Goal: Information Seeking & Learning: Understand process/instructions

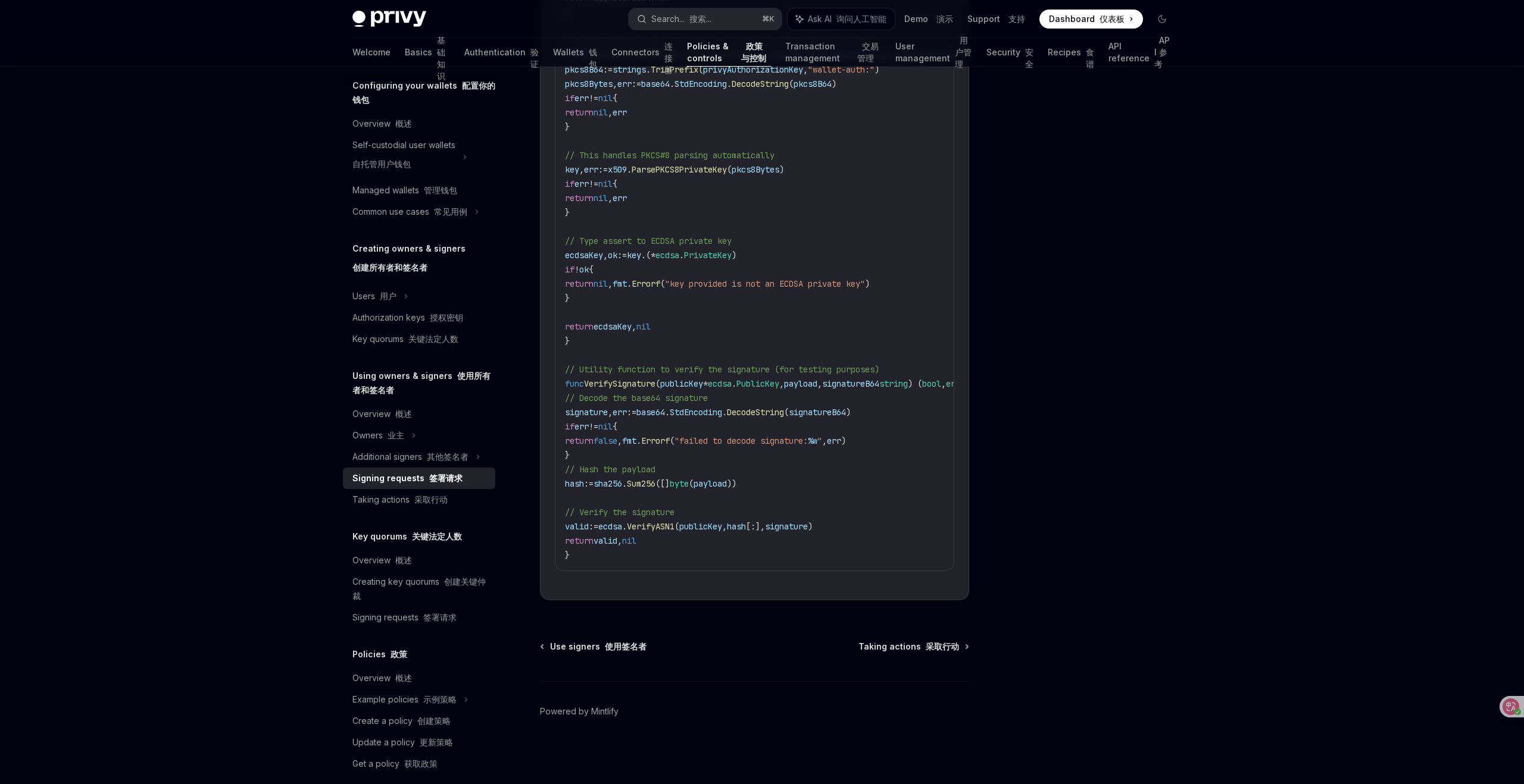
scroll to position [154, 0]
click at [461, 702] on div "Example policies 示例策略" at bounding box center [419, 699] width 153 height 21
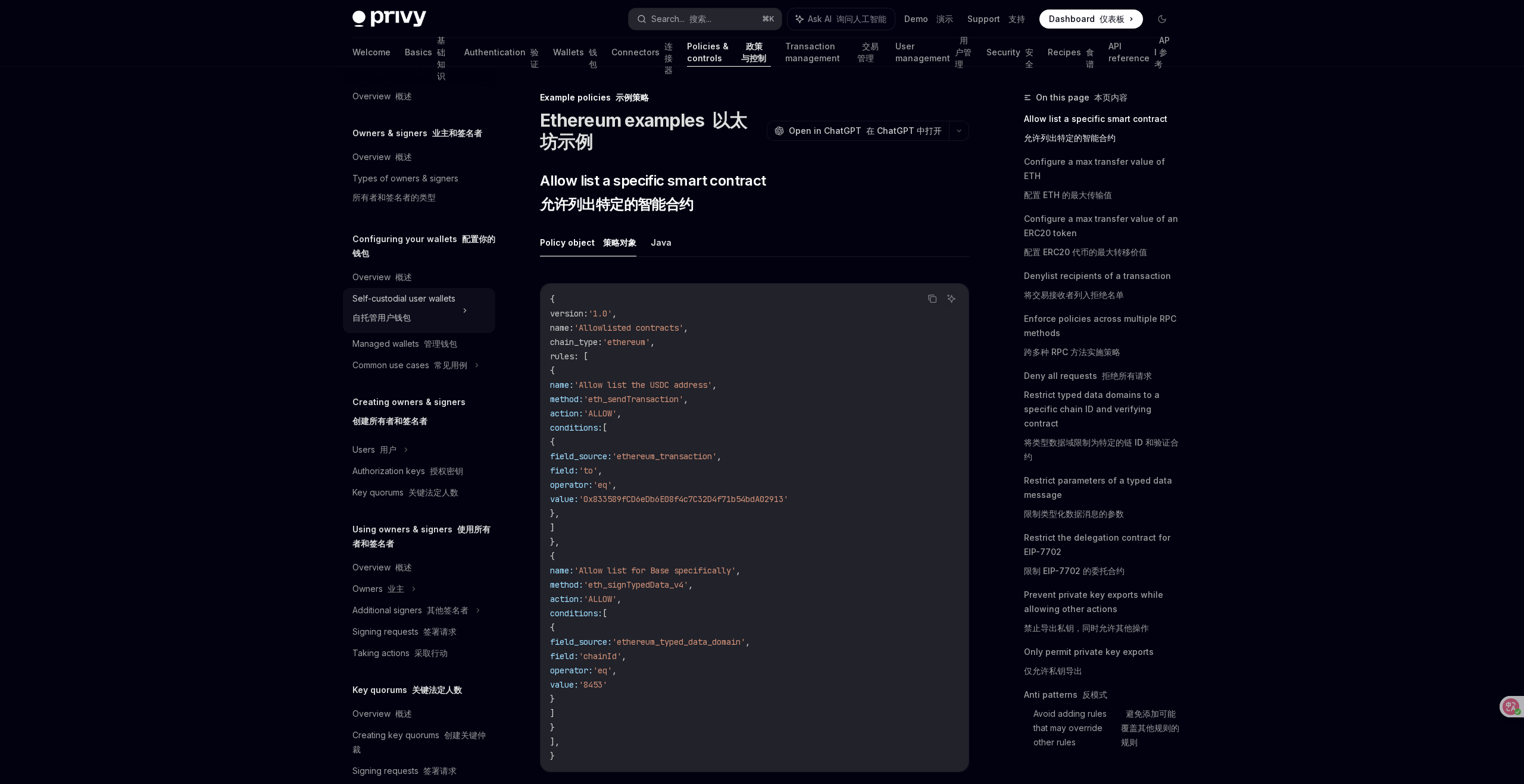
click at [466, 310] on icon at bounding box center [465, 310] width 2 height 3
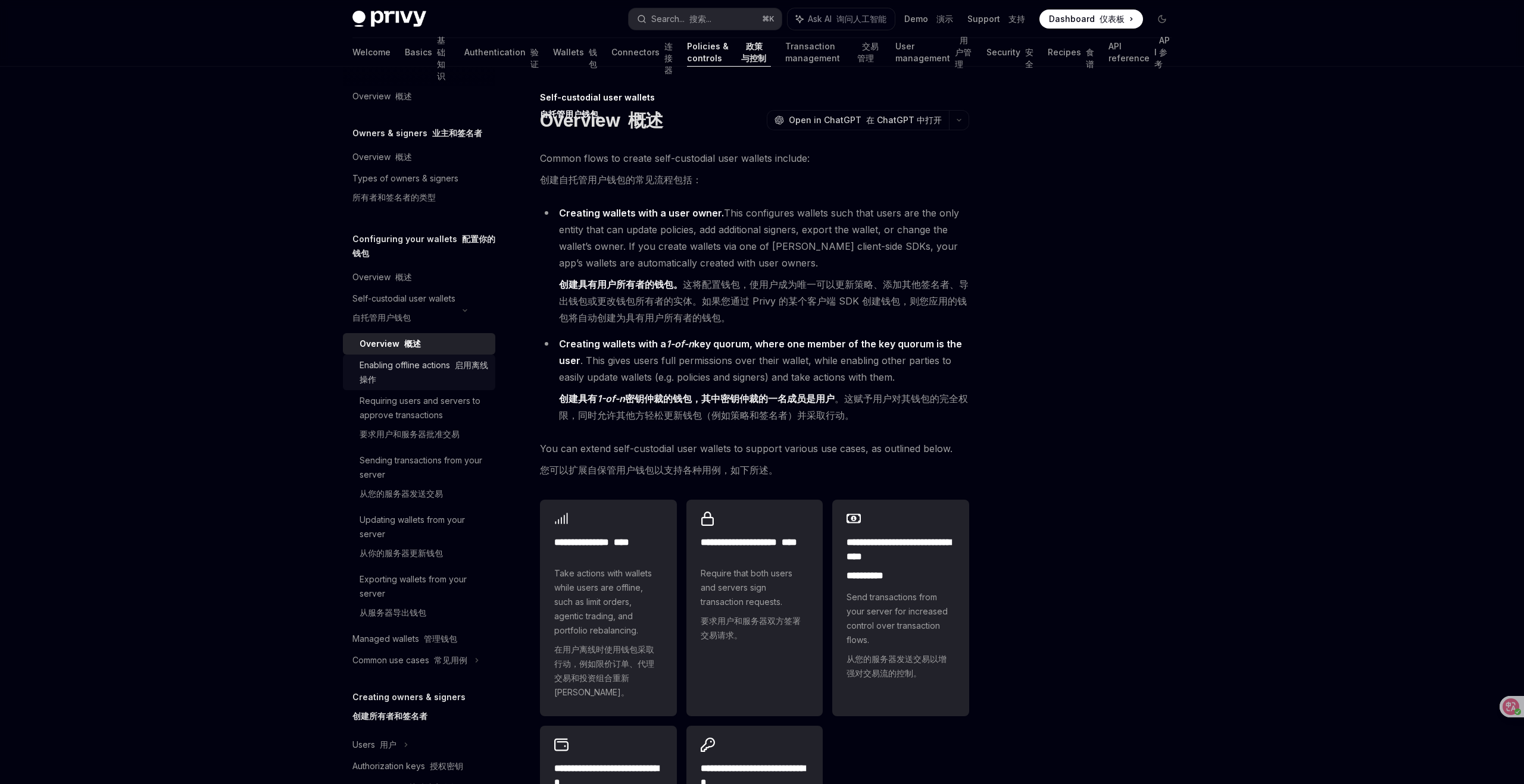
click at [443, 369] on div "Enabling offline actions 启用离线操作" at bounding box center [424, 372] width 129 height 29
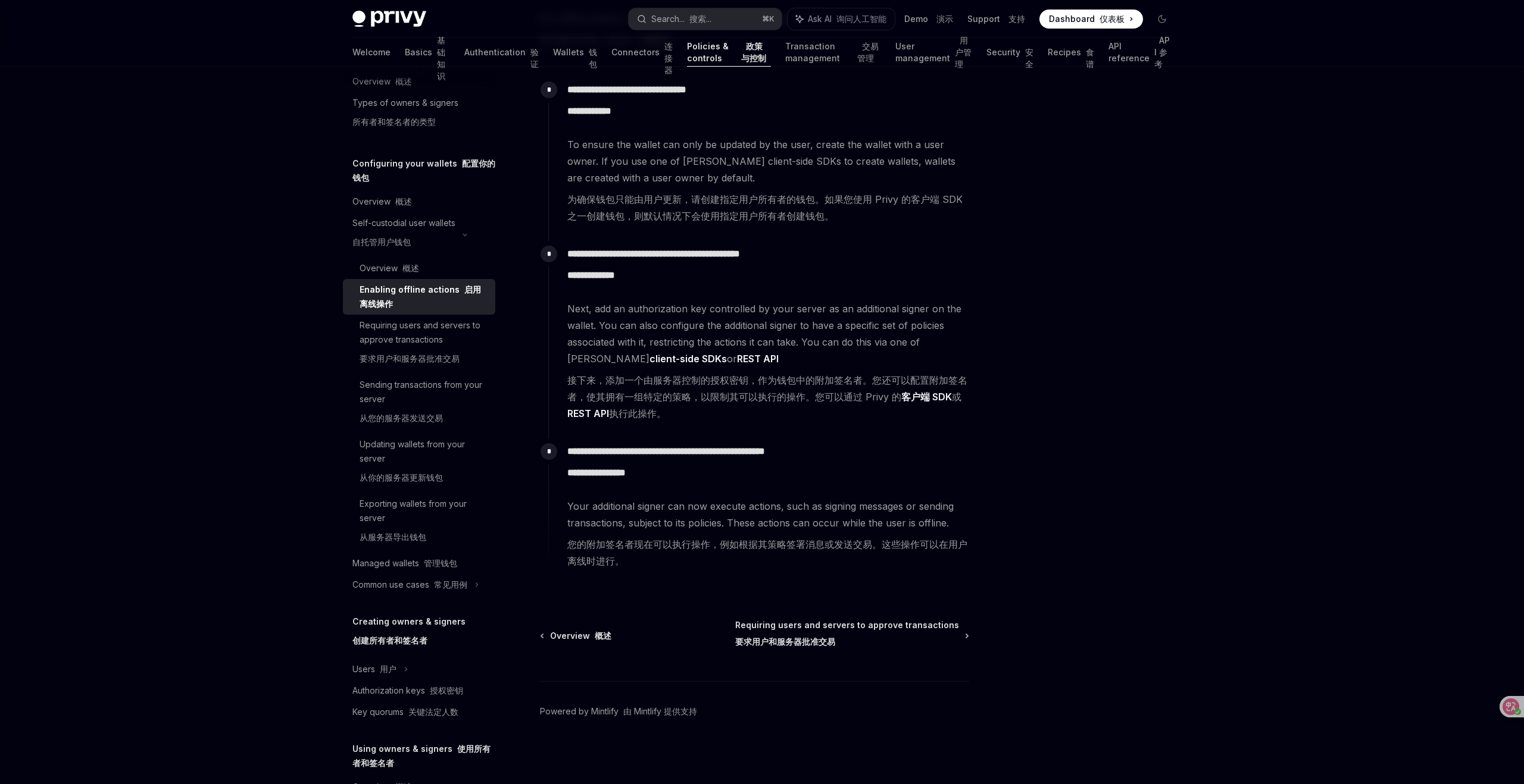
scroll to position [77, 0]
click at [443, 395] on div "Sending transactions from your server 从您的服务器发送交易" at bounding box center [424, 402] width 129 height 52
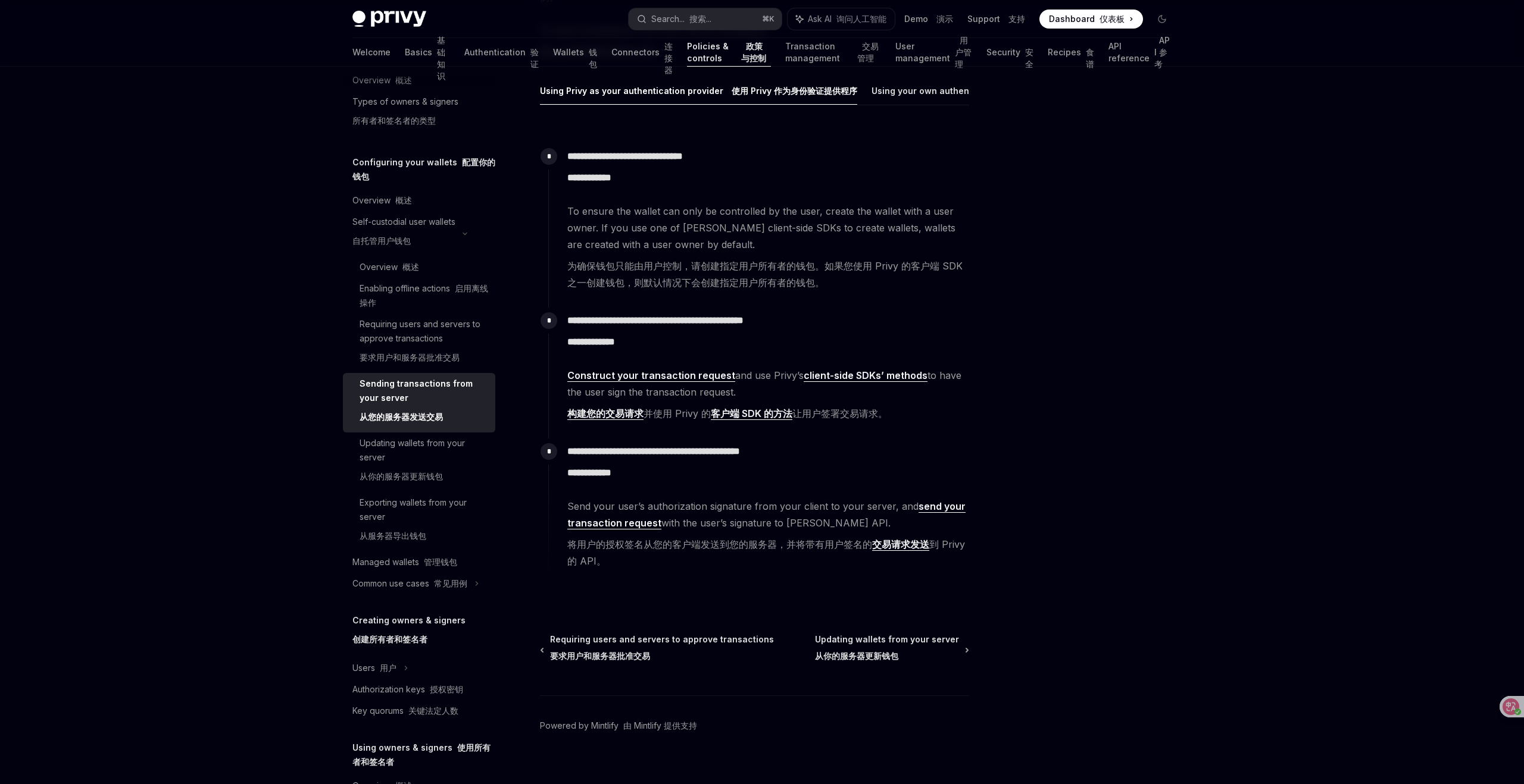
scroll to position [282, 0]
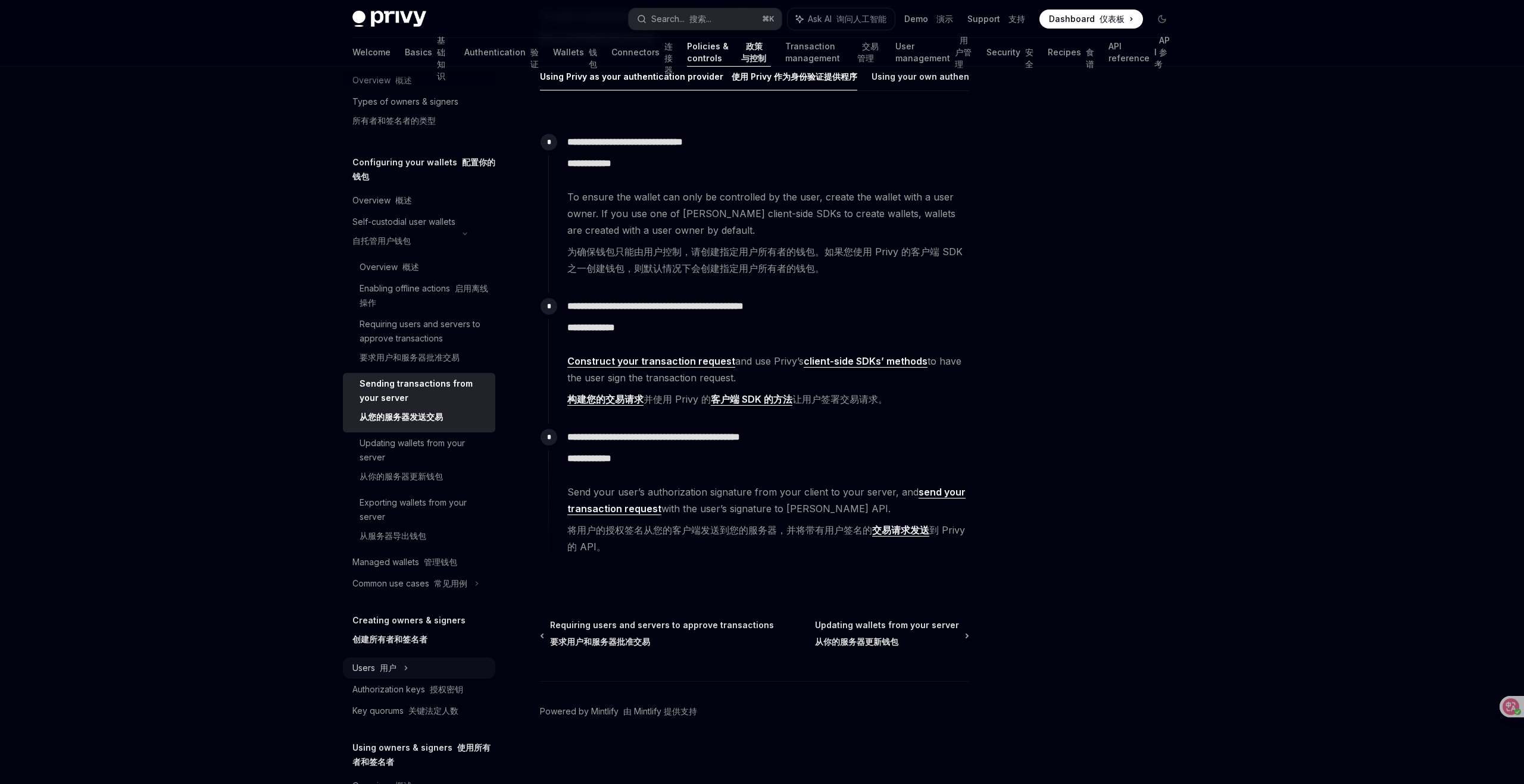
click at [383, 664] on font "用户" at bounding box center [388, 668] width 17 height 10
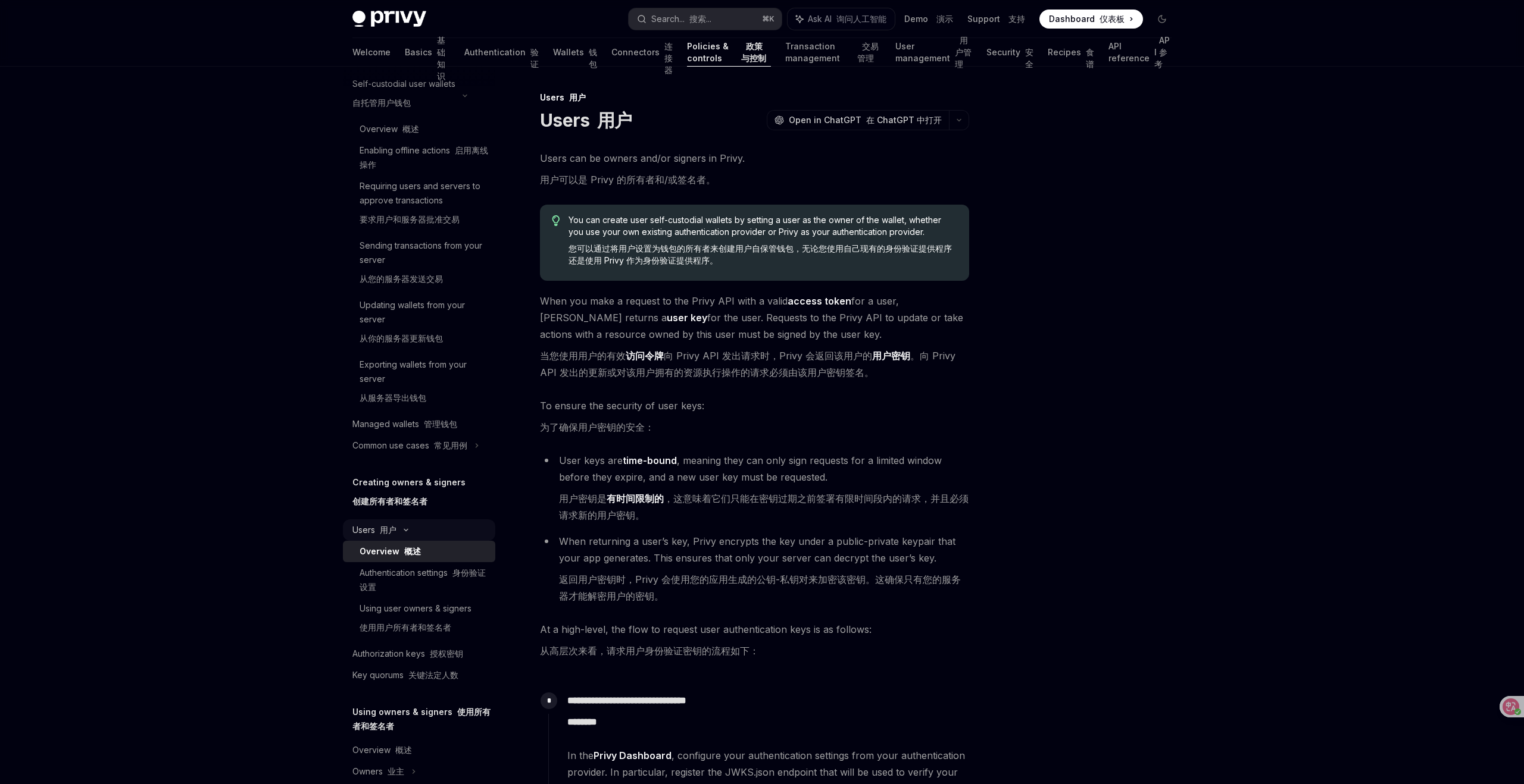
scroll to position [228, 0]
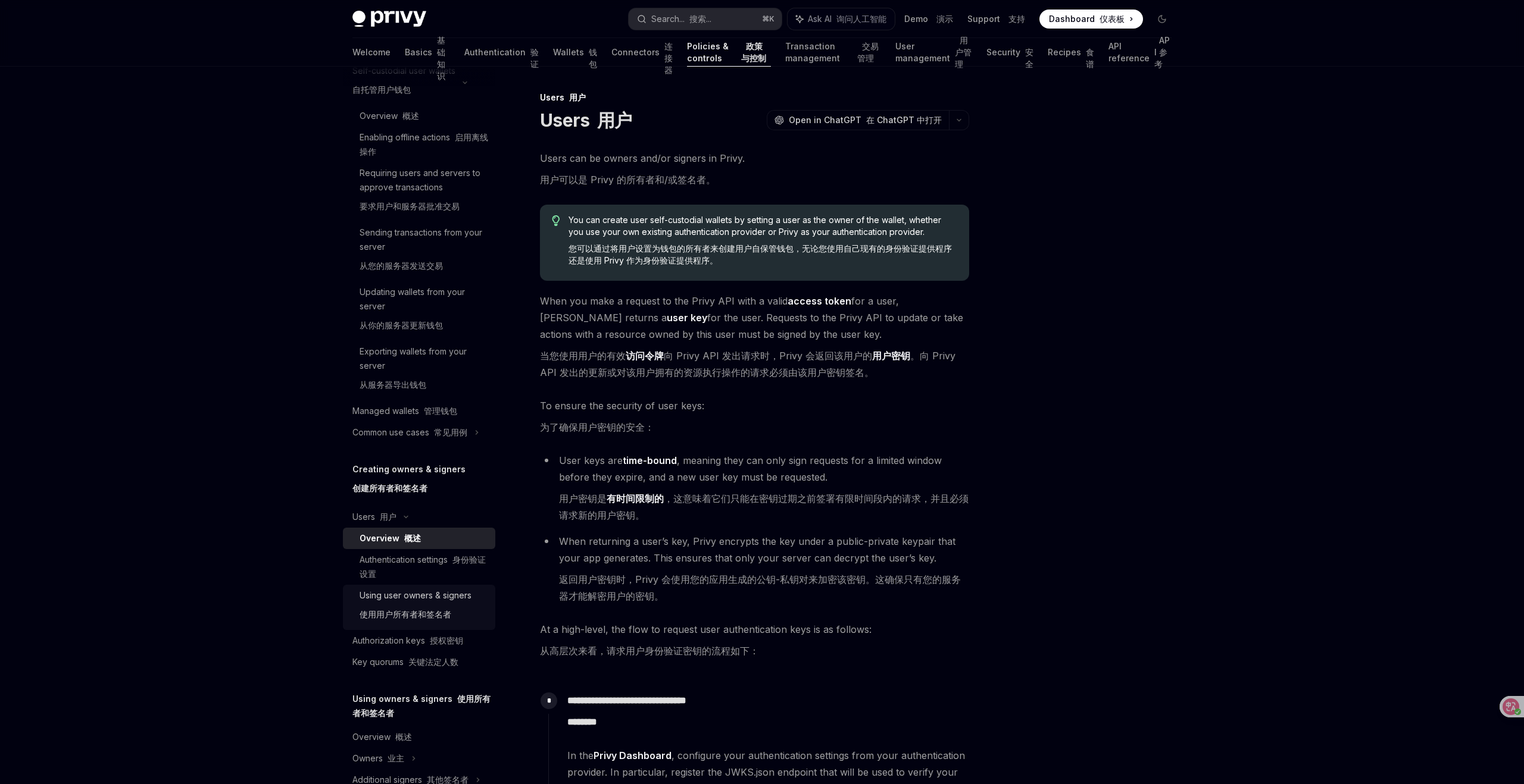
click at [460, 602] on div "Using user owners & signers 使用用户所有者和签名者" at bounding box center [415, 607] width 112 height 38
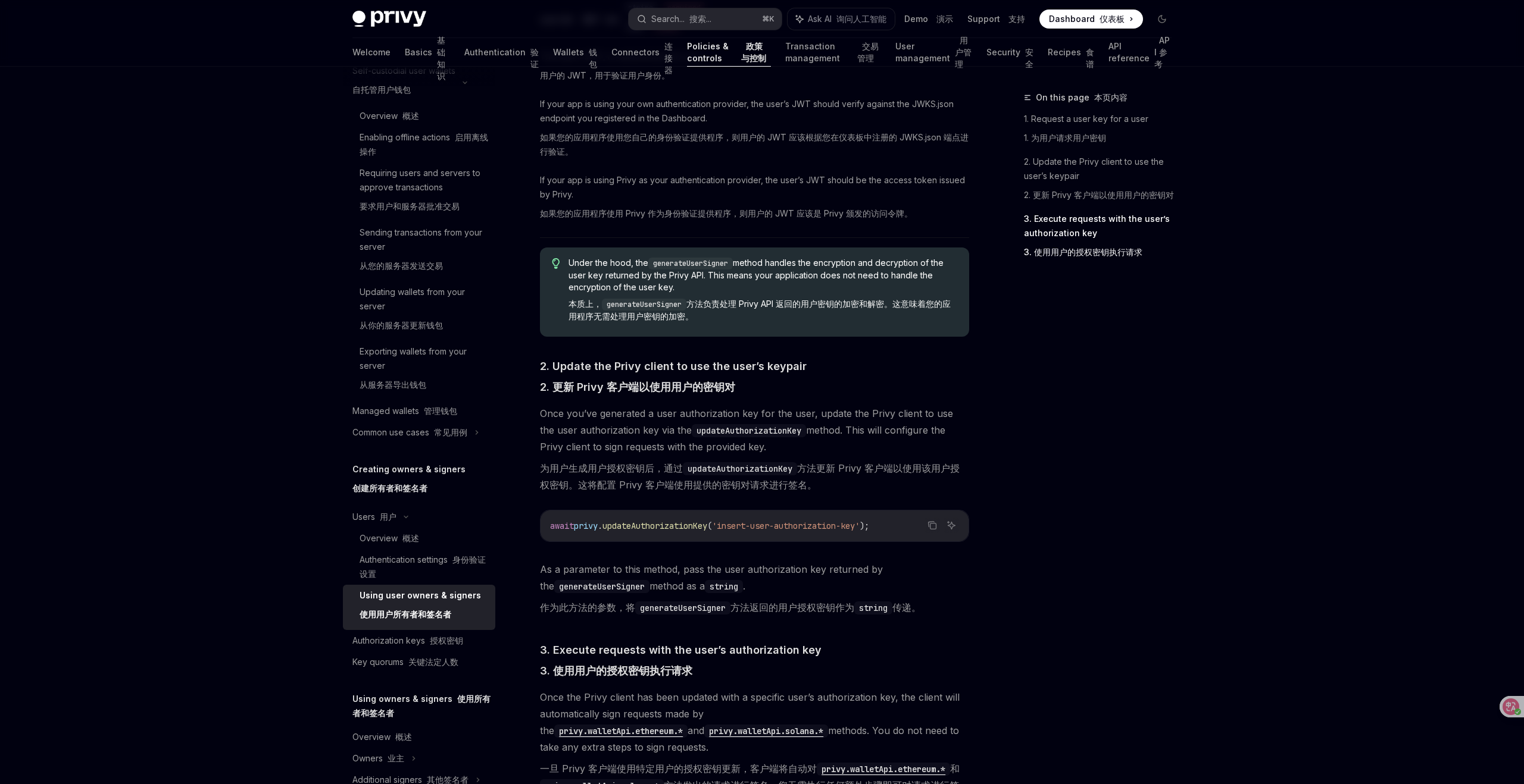
scroll to position [1340, 0]
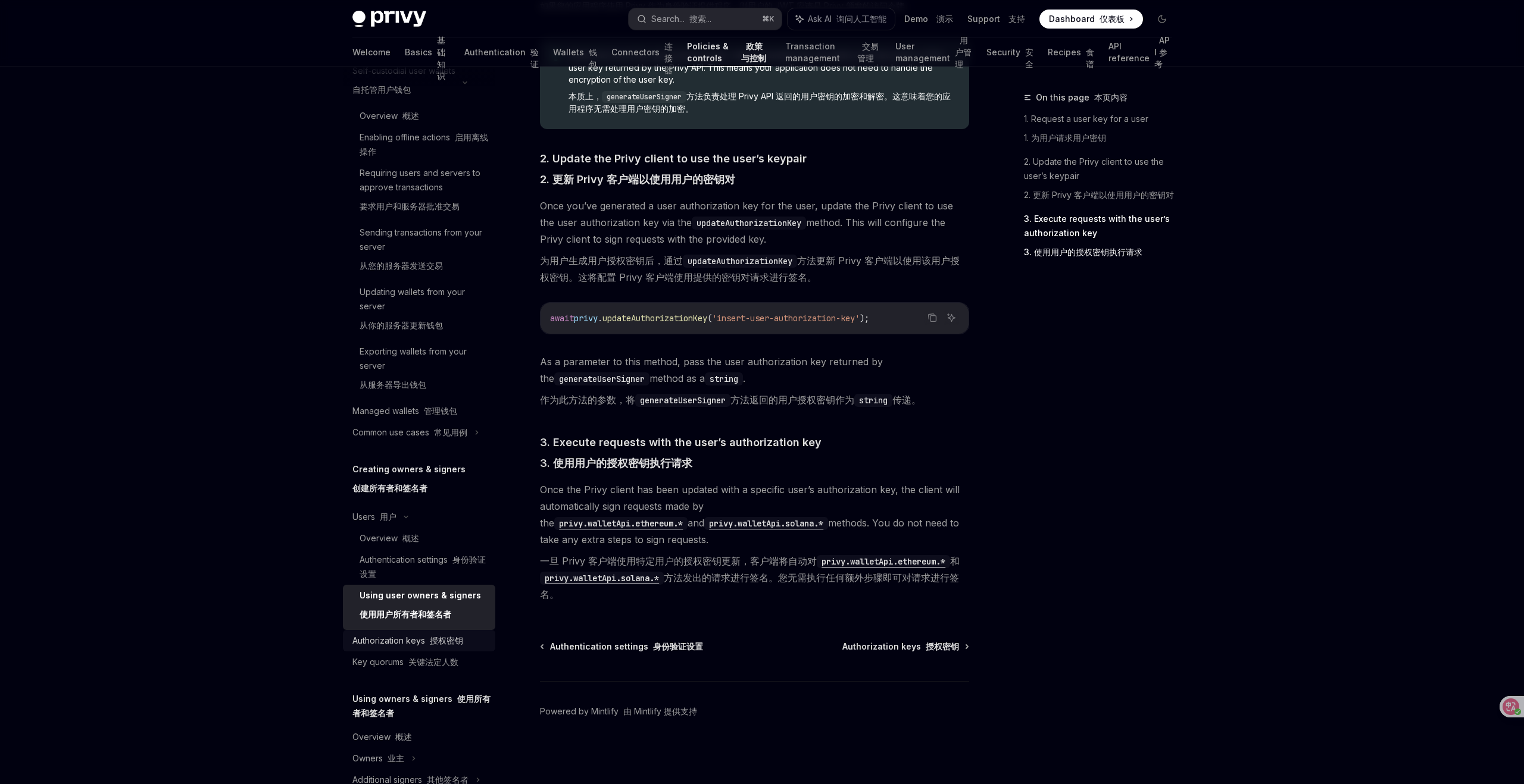
click at [436, 645] on font "授权密钥" at bounding box center [446, 640] width 33 height 10
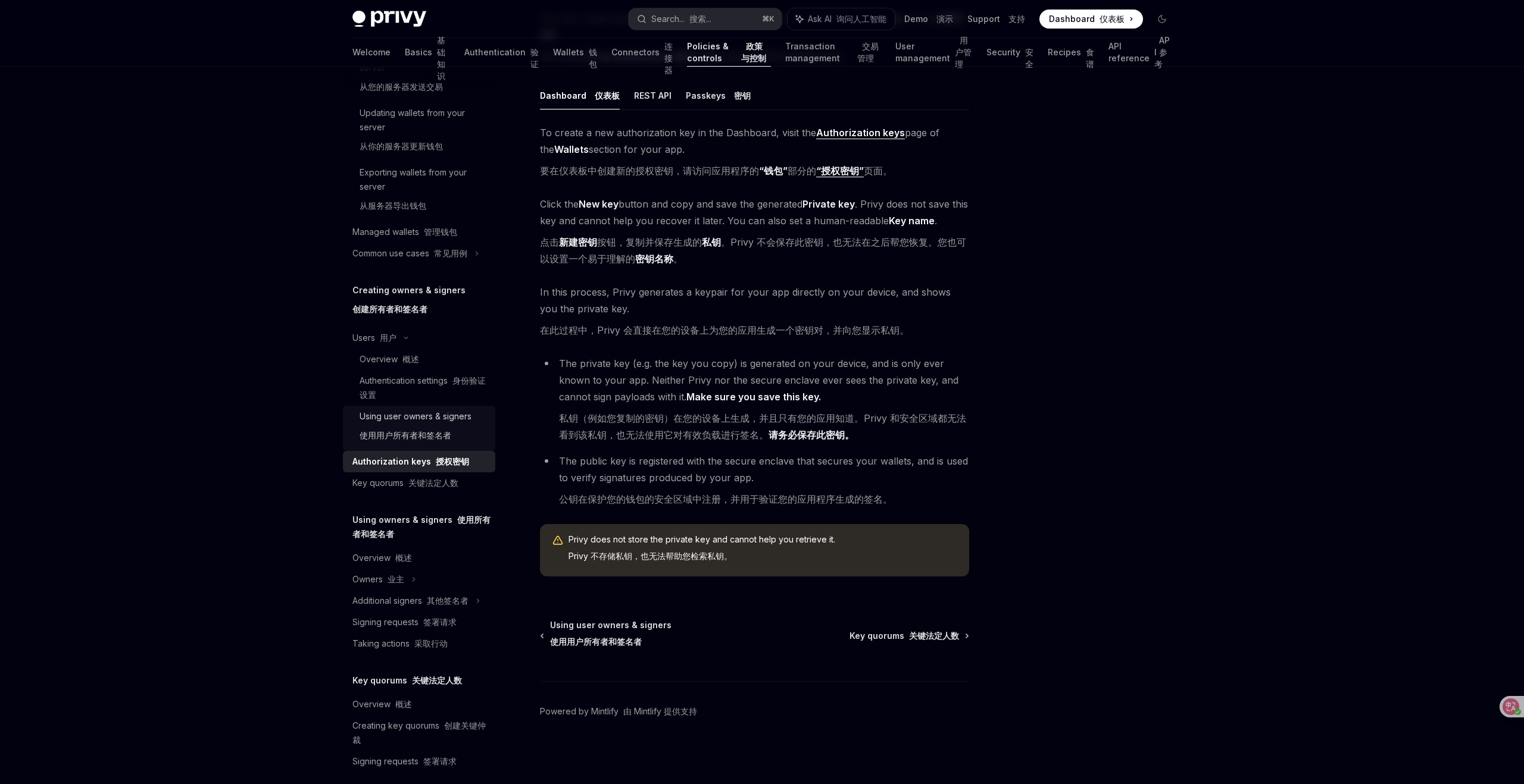
scroll to position [408, 0]
click at [408, 560] on font "概述" at bounding box center [404, 557] width 17 height 10
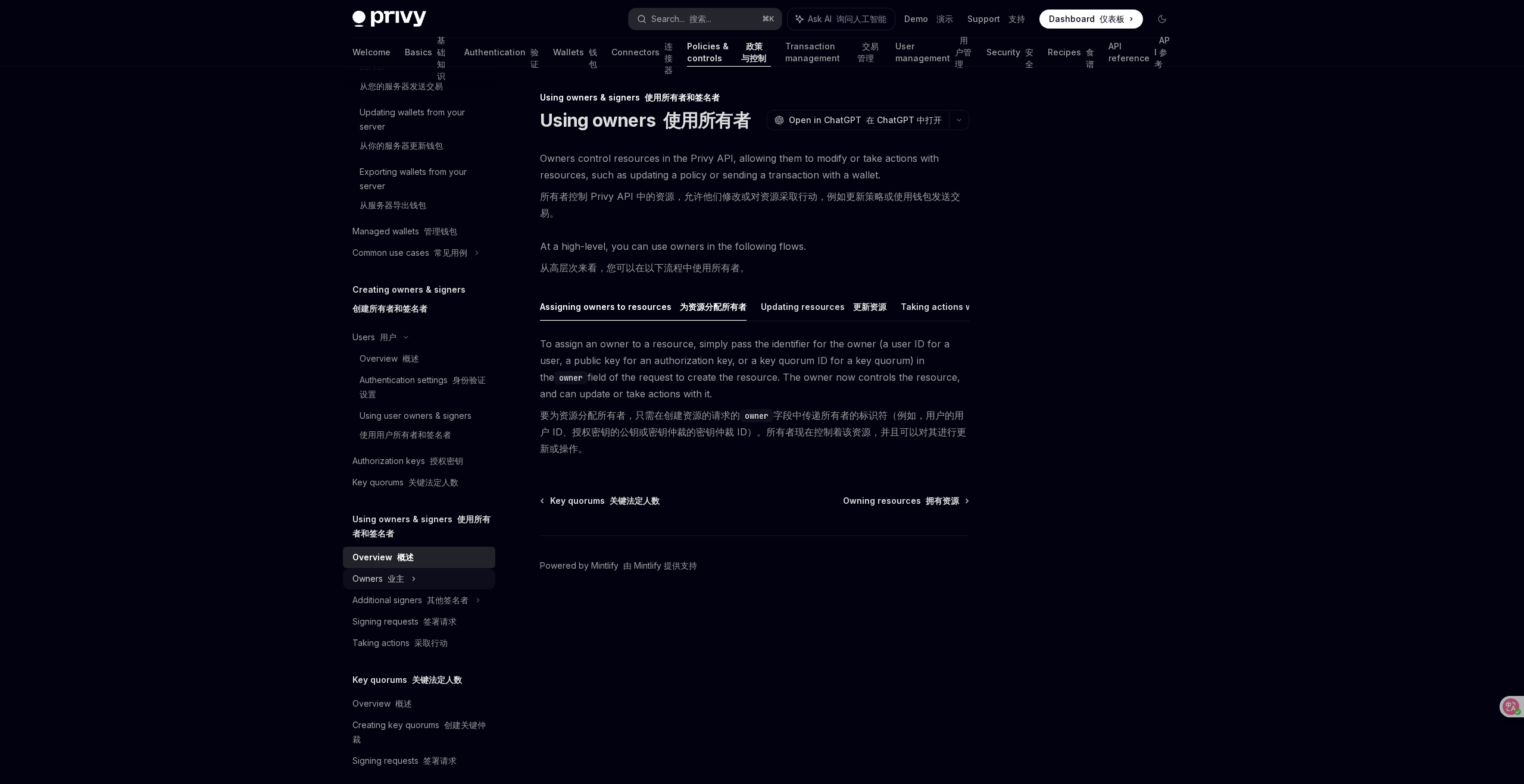
click at [413, 573] on icon at bounding box center [414, 579] width 5 height 14
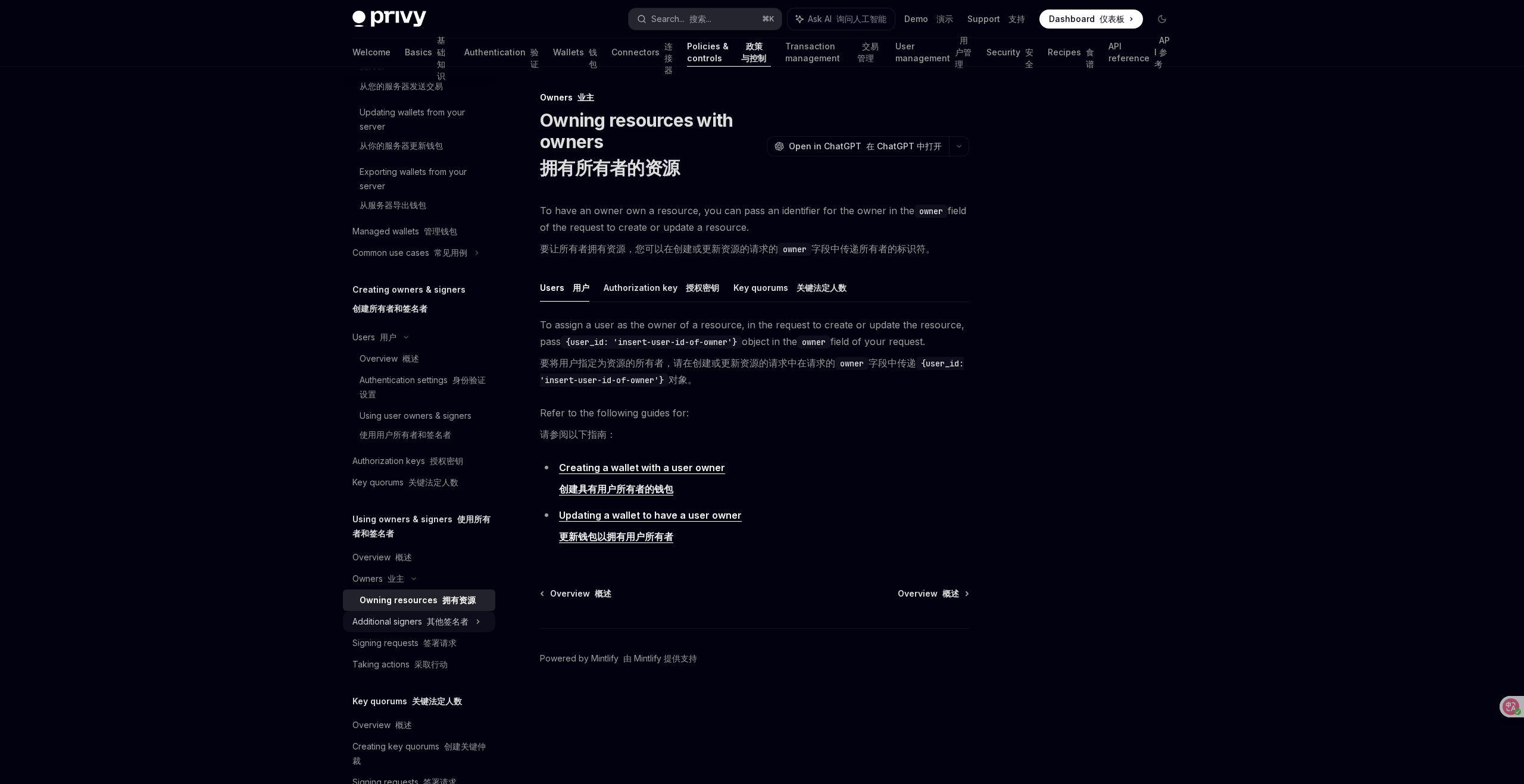
click at [475, 617] on div "Additional signers 其他签名者" at bounding box center [419, 621] width 153 height 21
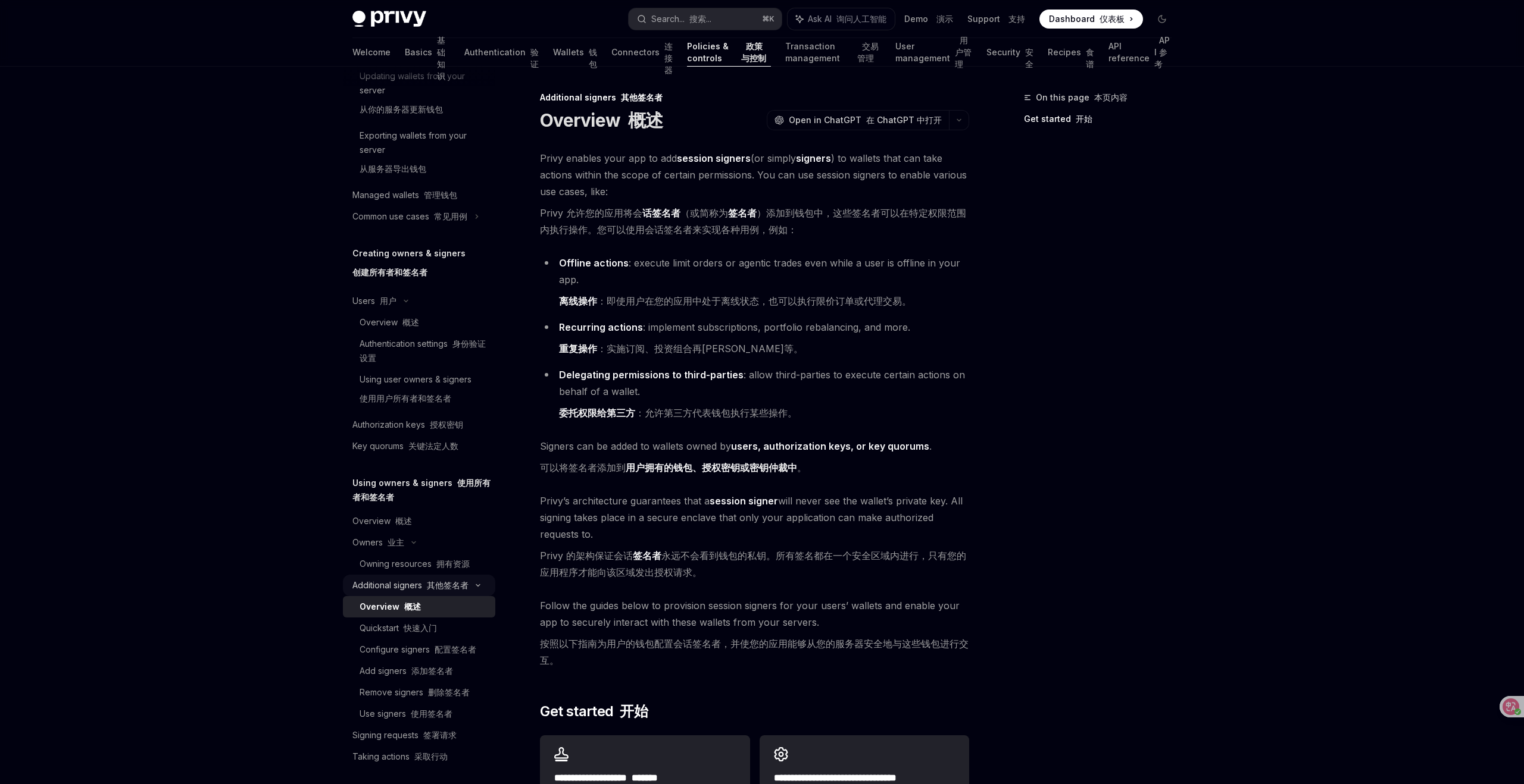
scroll to position [445, 0]
click at [452, 650] on font "配置签名者" at bounding box center [455, 648] width 41 height 10
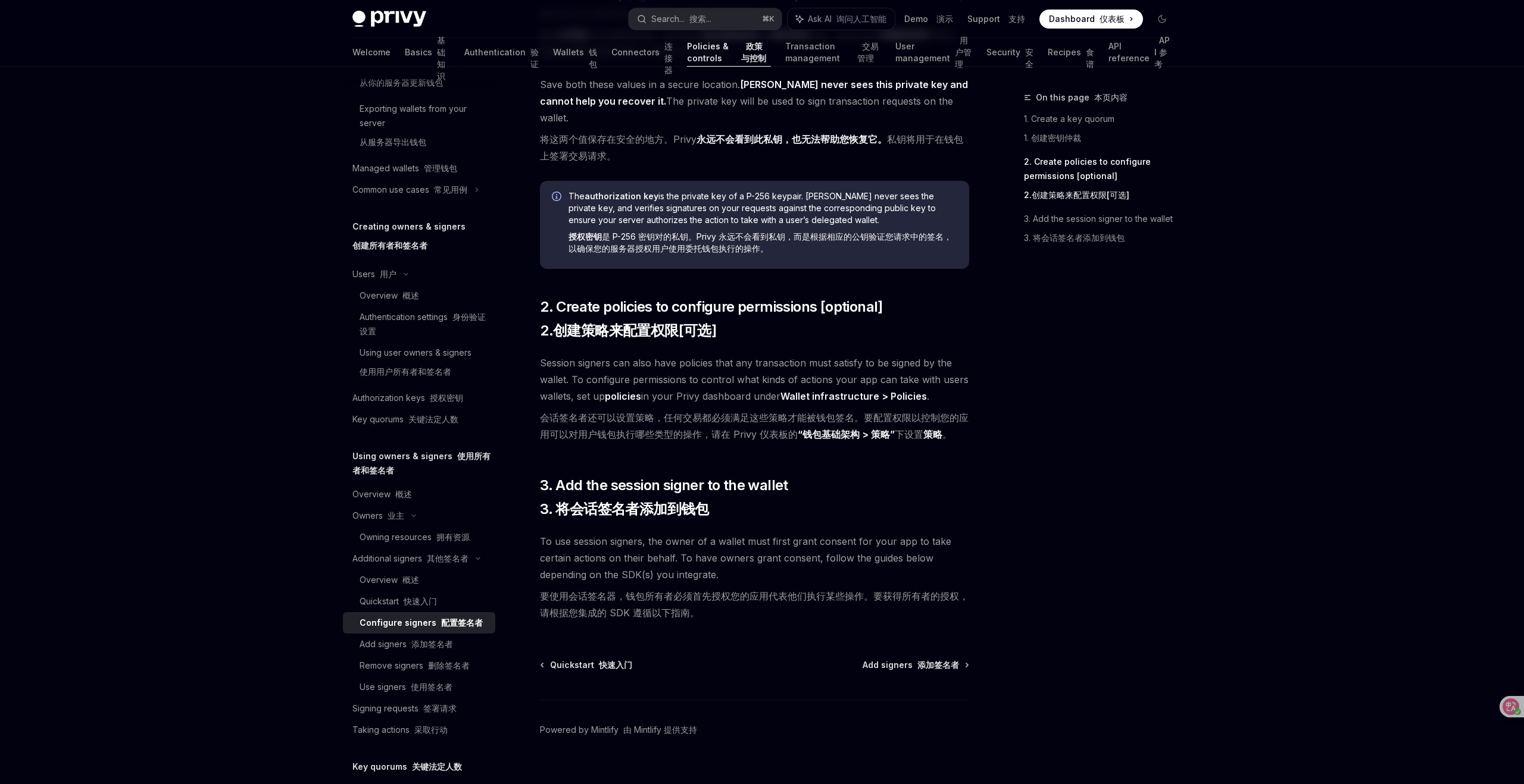
scroll to position [471, 0]
click at [425, 635] on link "Add signers 添加签名者" at bounding box center [419, 644] width 153 height 21
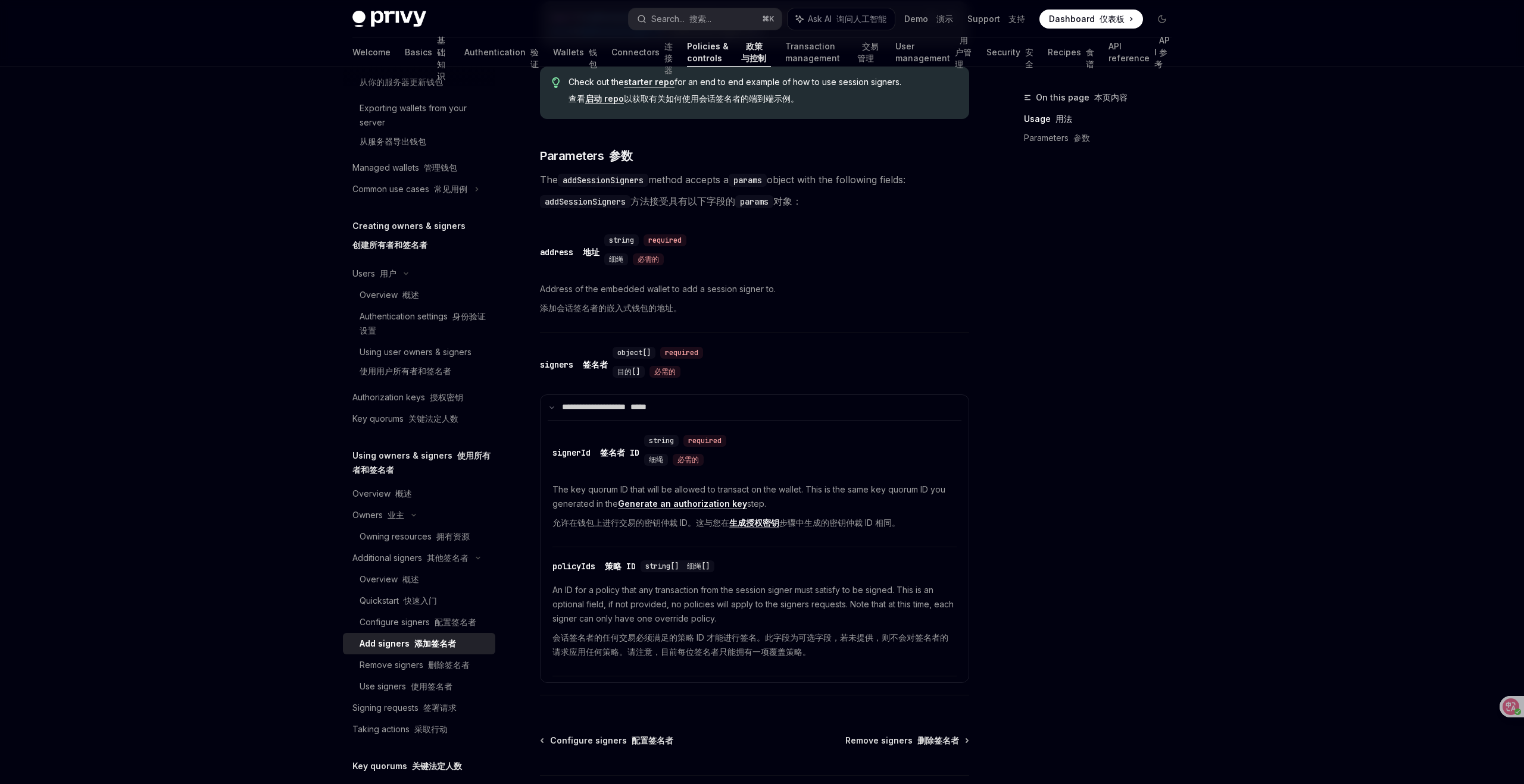
scroll to position [584, 0]
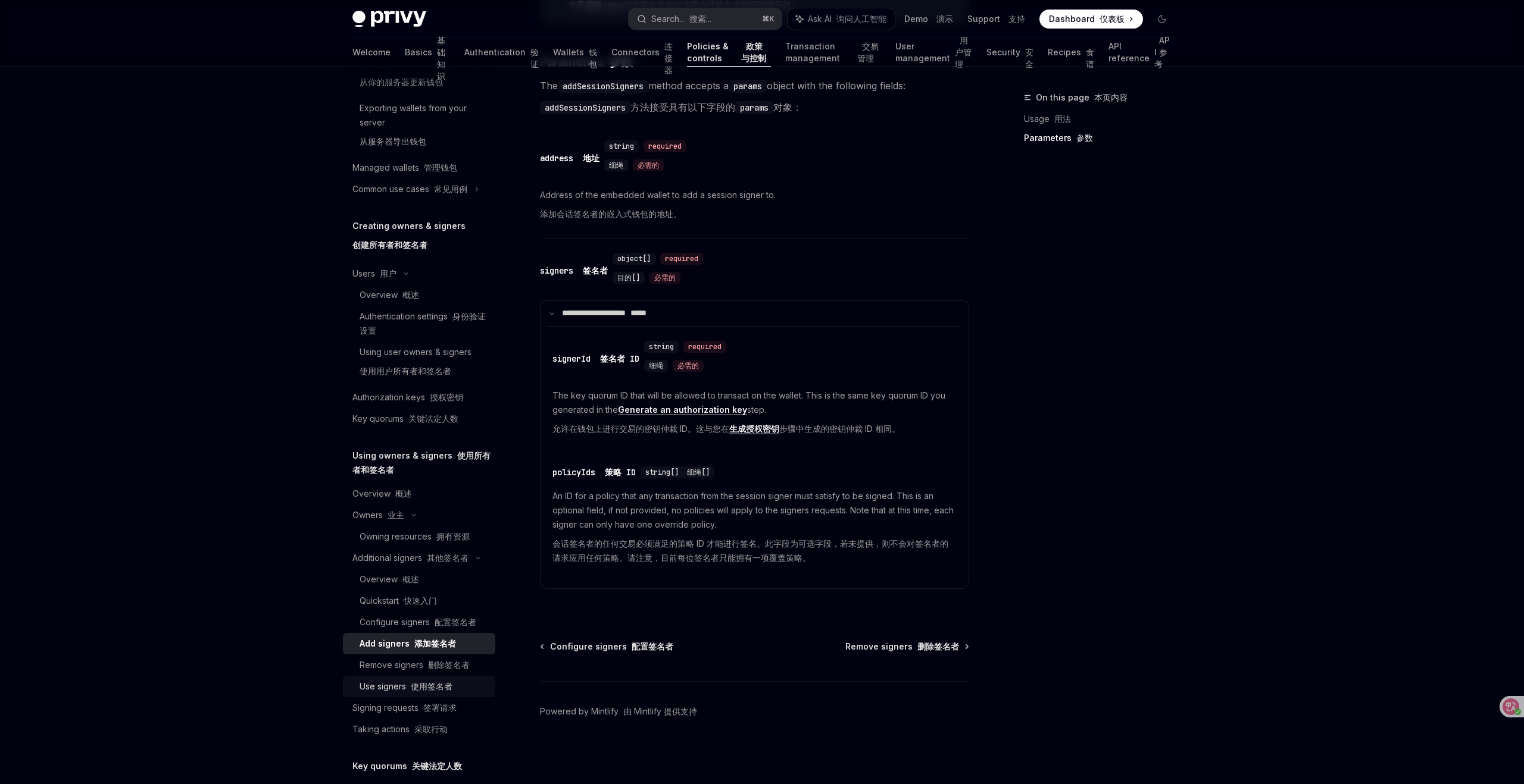
click at [441, 687] on font "使用签名者" at bounding box center [431, 686] width 41 height 10
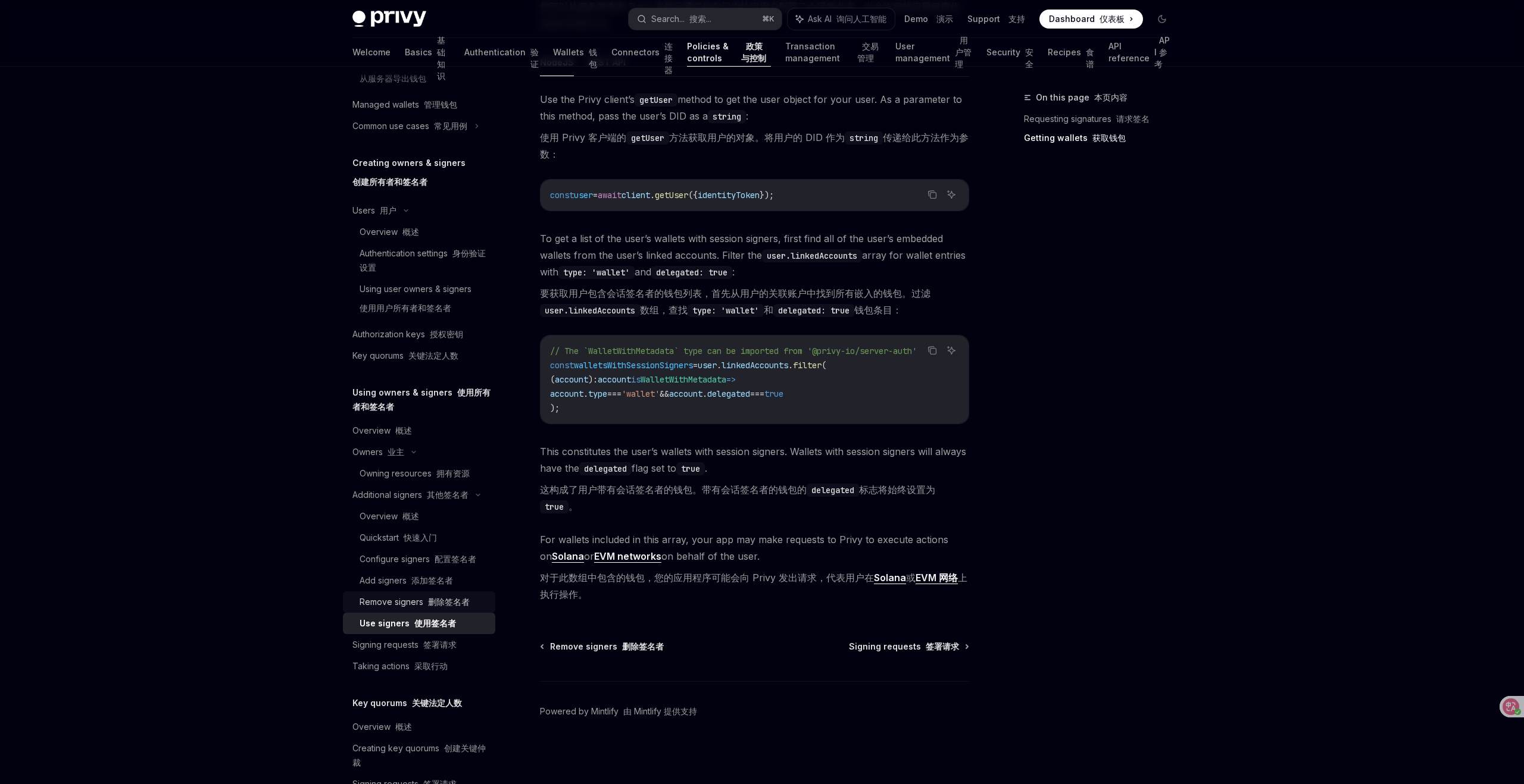
scroll to position [541, 0]
click at [432, 643] on div "Signing requests 签署请求" at bounding box center [405, 637] width 104 height 14
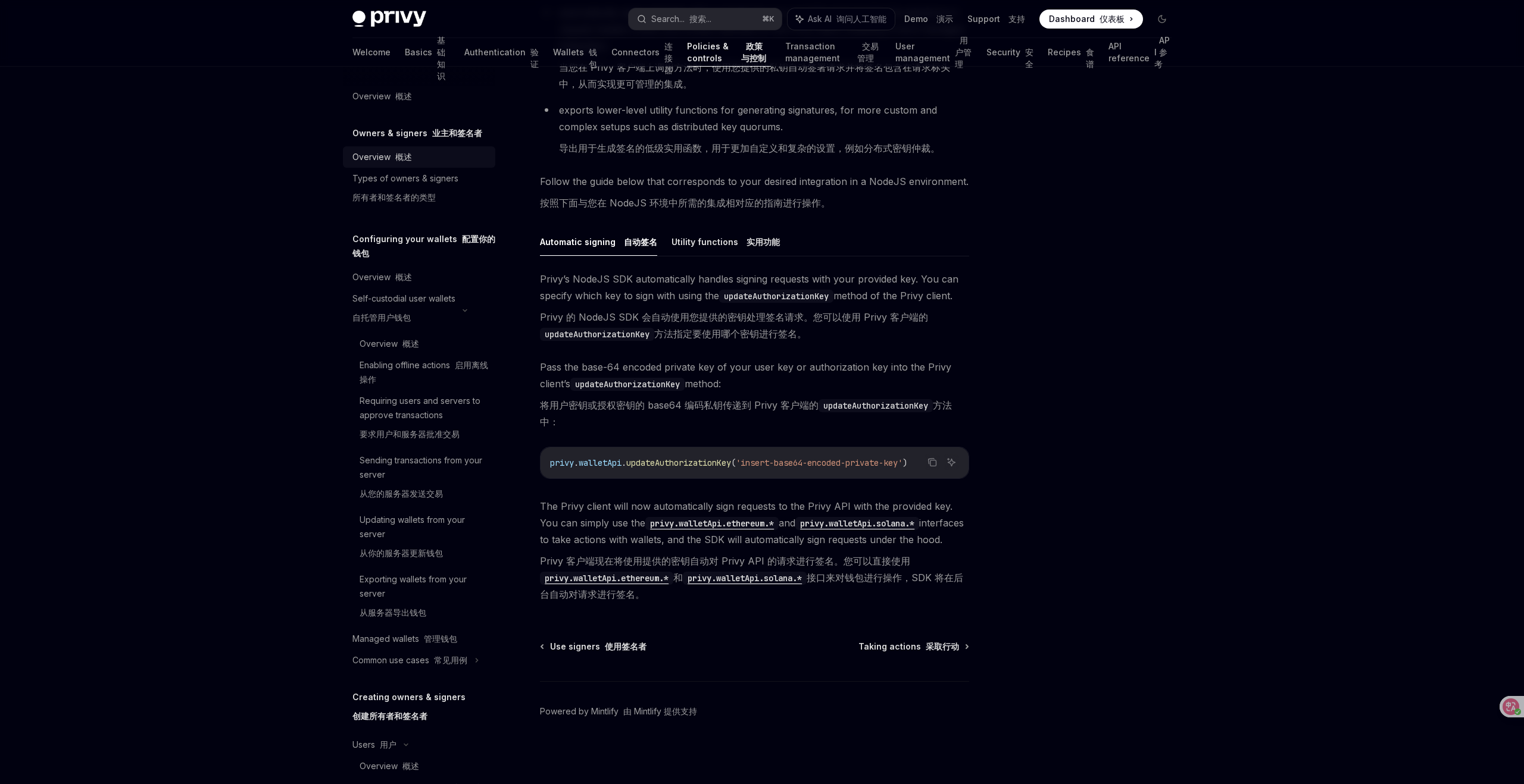
click at [395, 149] on link "Overview 概述" at bounding box center [419, 157] width 153 height 21
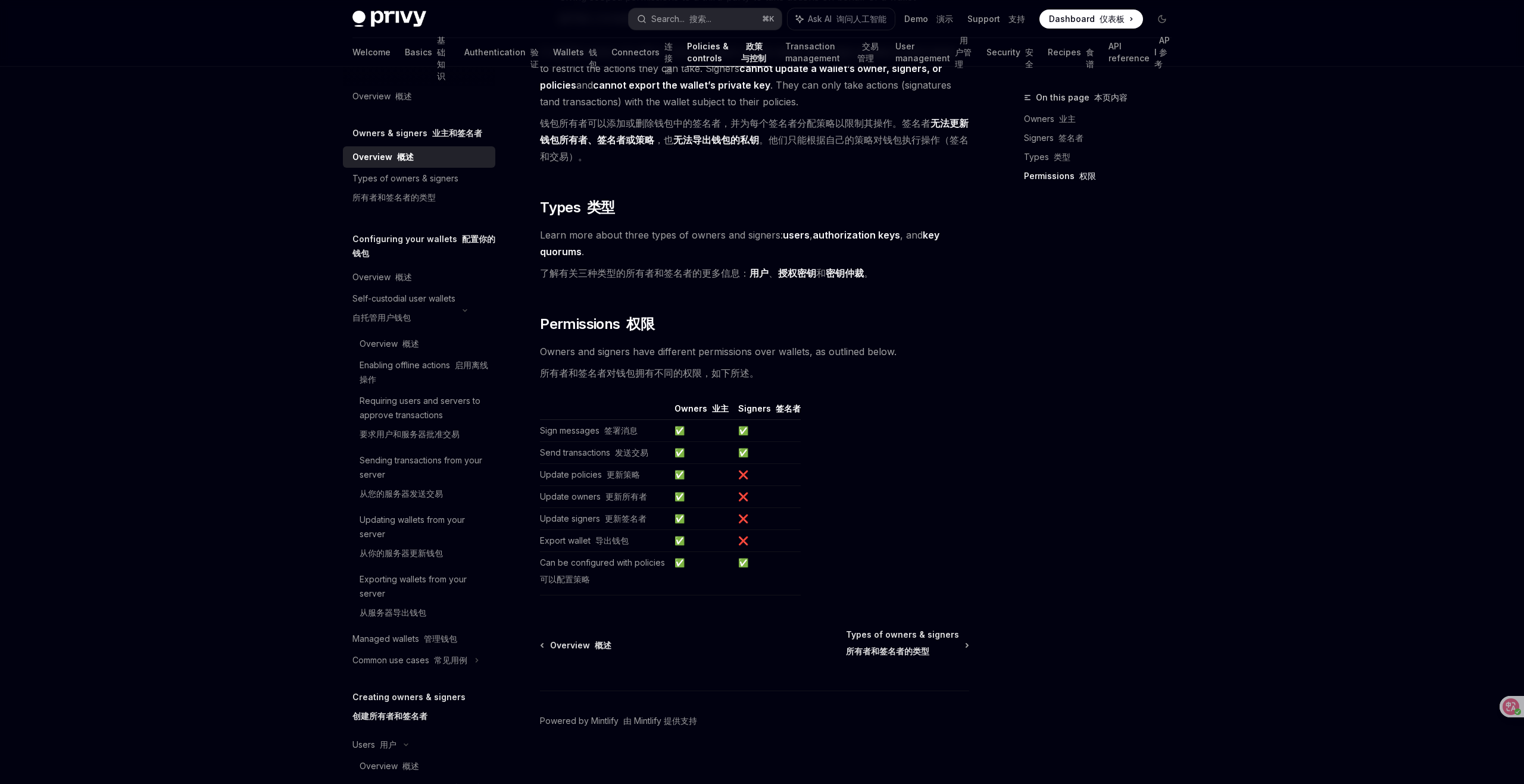
scroll to position [1404, 0]
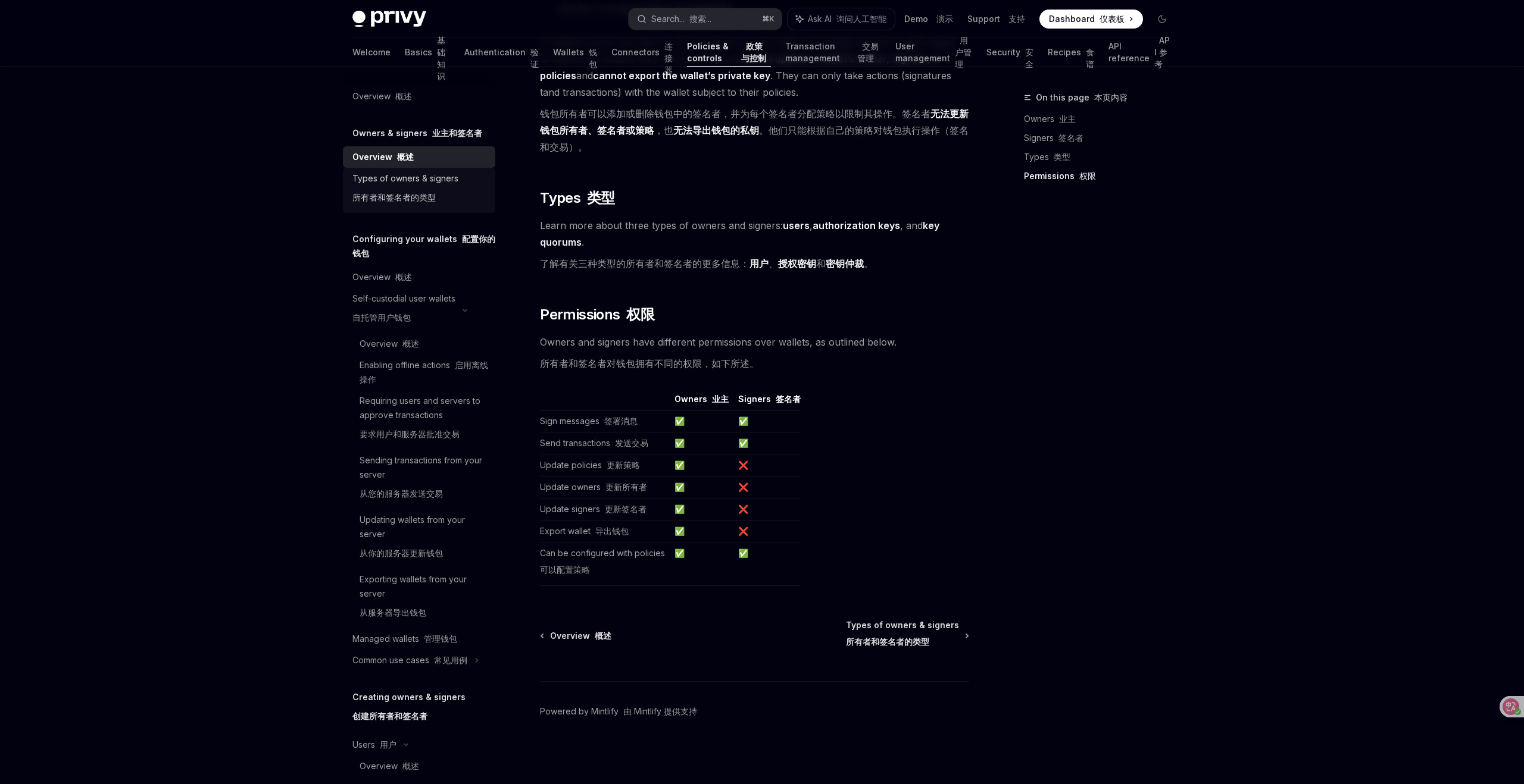
click at [370, 201] on font "所有者和签名者的类型" at bounding box center [394, 197] width 83 height 10
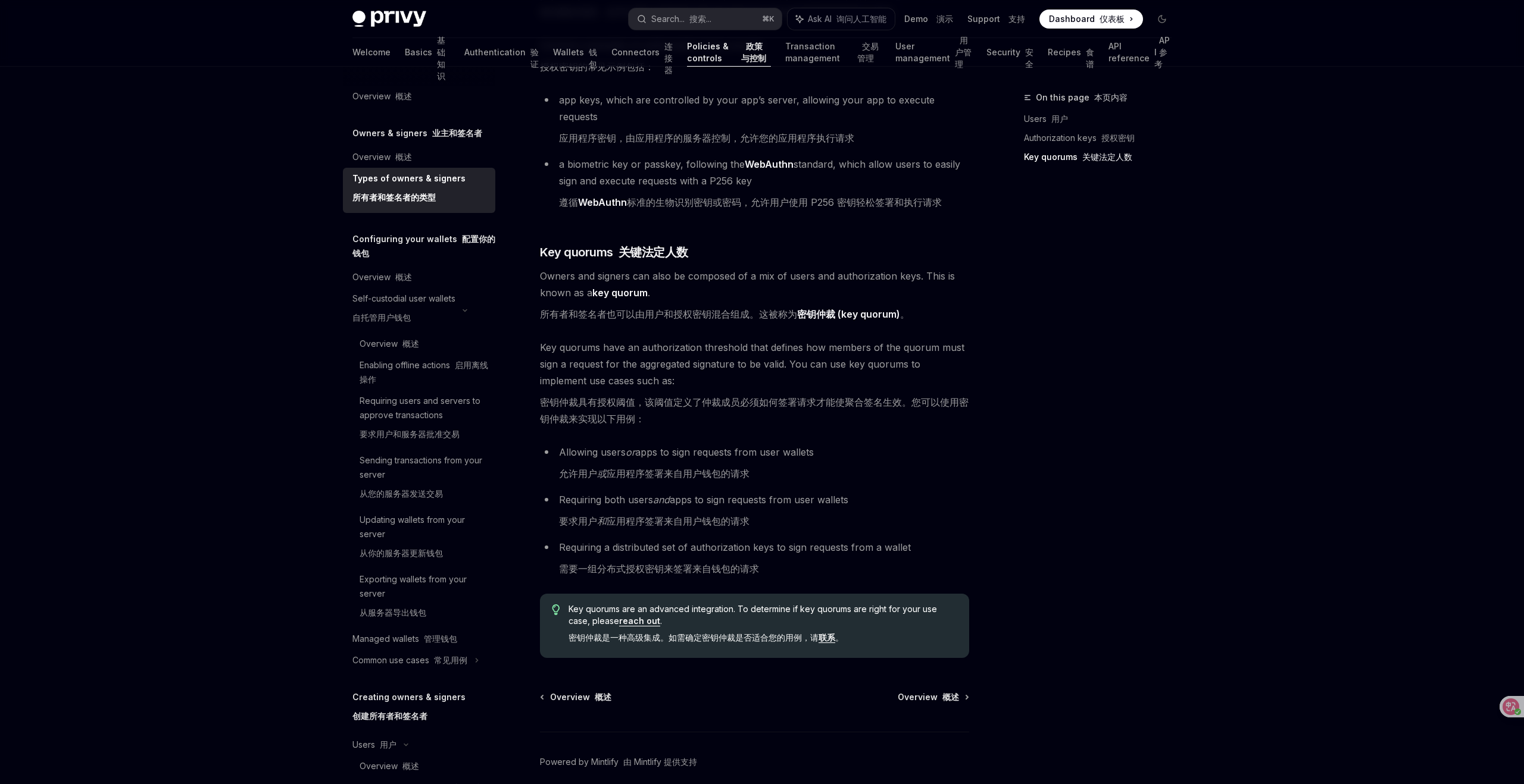
scroll to position [579, 0]
click at [414, 277] on div "Overview 概述" at bounding box center [420, 276] width 135 height 14
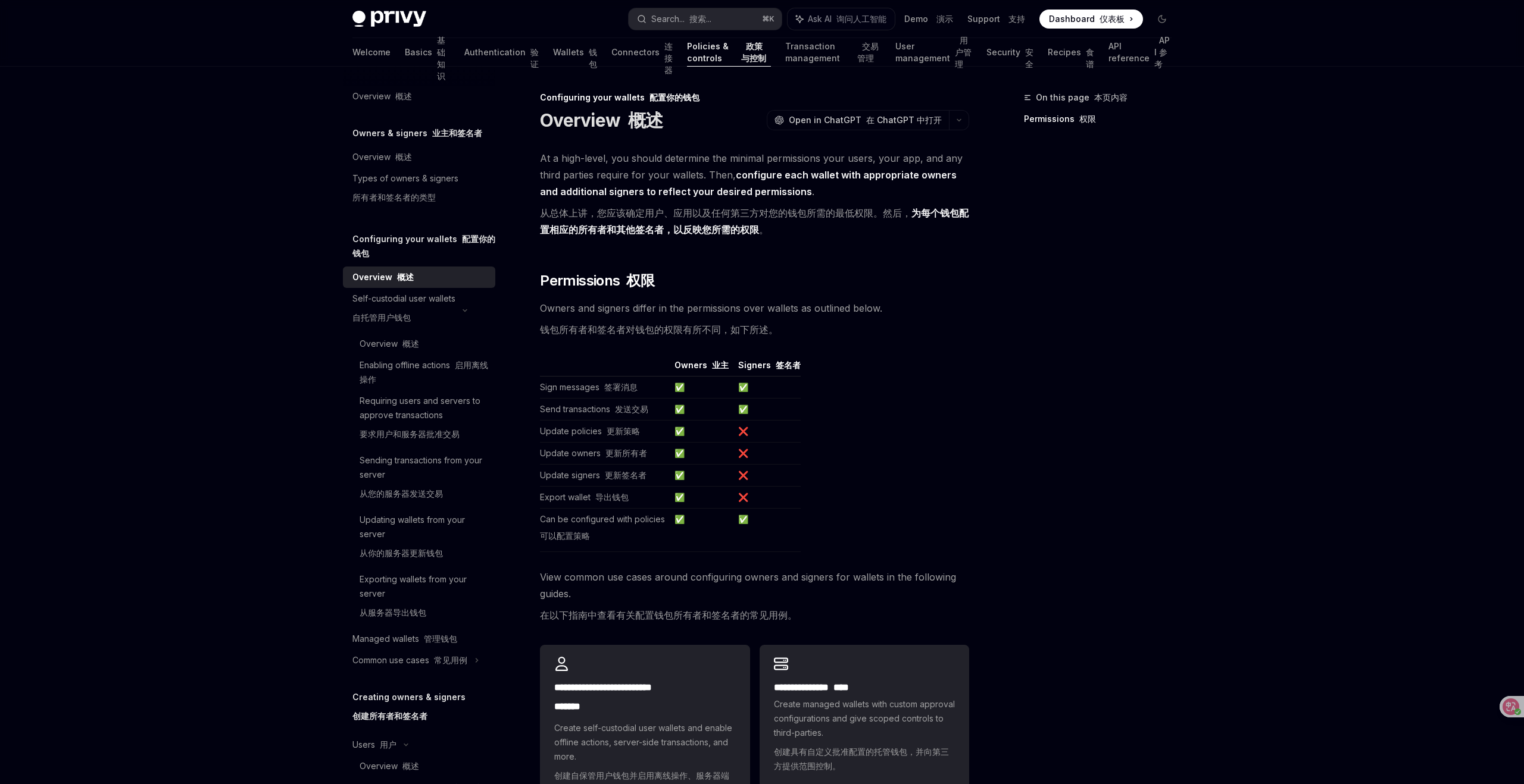
click at [1157, 302] on div "On this page 本页内容 Permissions 权限" at bounding box center [1090, 437] width 181 height 694
type textarea "*"
